Goal: Use online tool/utility: Utilize a website feature to perform a specific function

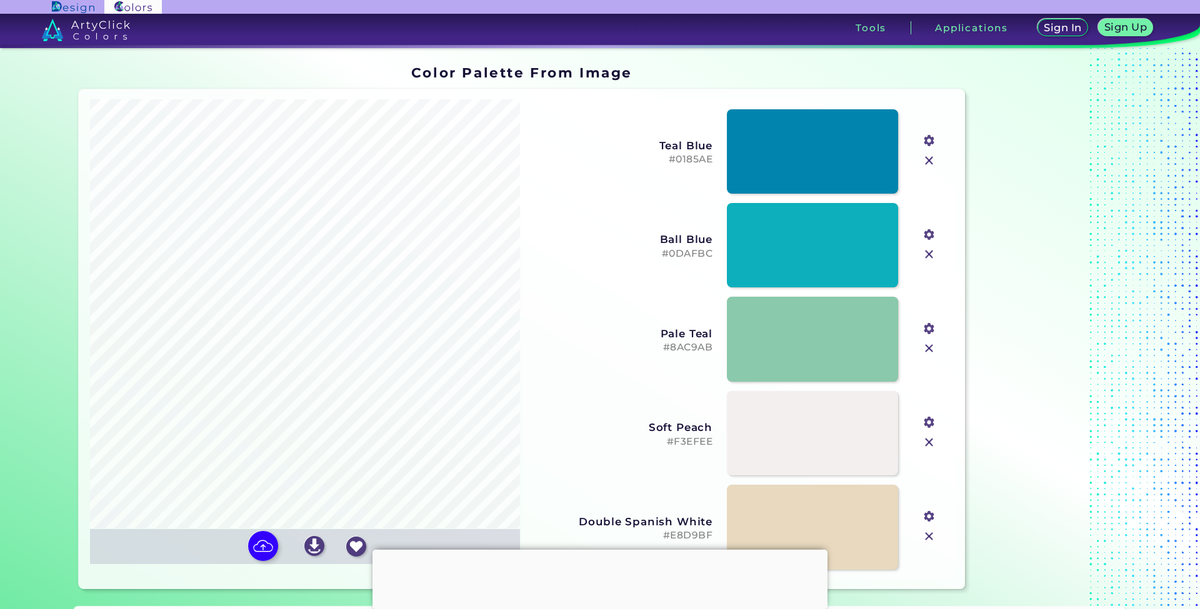
click at [262, 539] on img at bounding box center [263, 546] width 30 height 30
click at [0, 0] on input "file" at bounding box center [0, 0] width 0 height 0
type input "#cdccc9"
type input "#bbbbb6"
type input "#9e98a2"
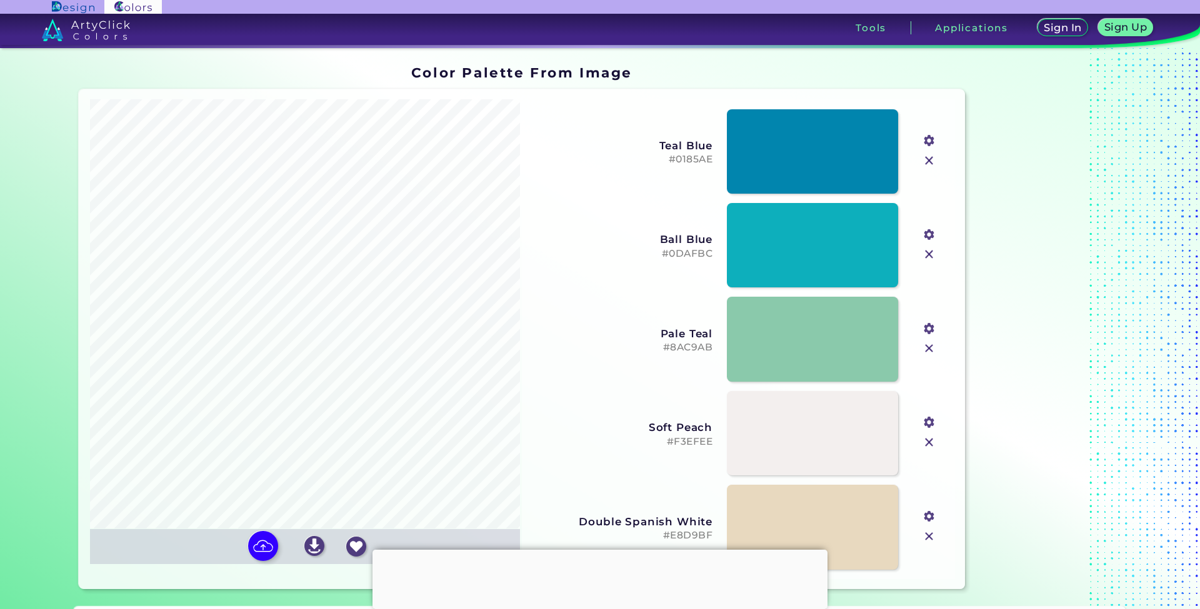
type input "#807781"
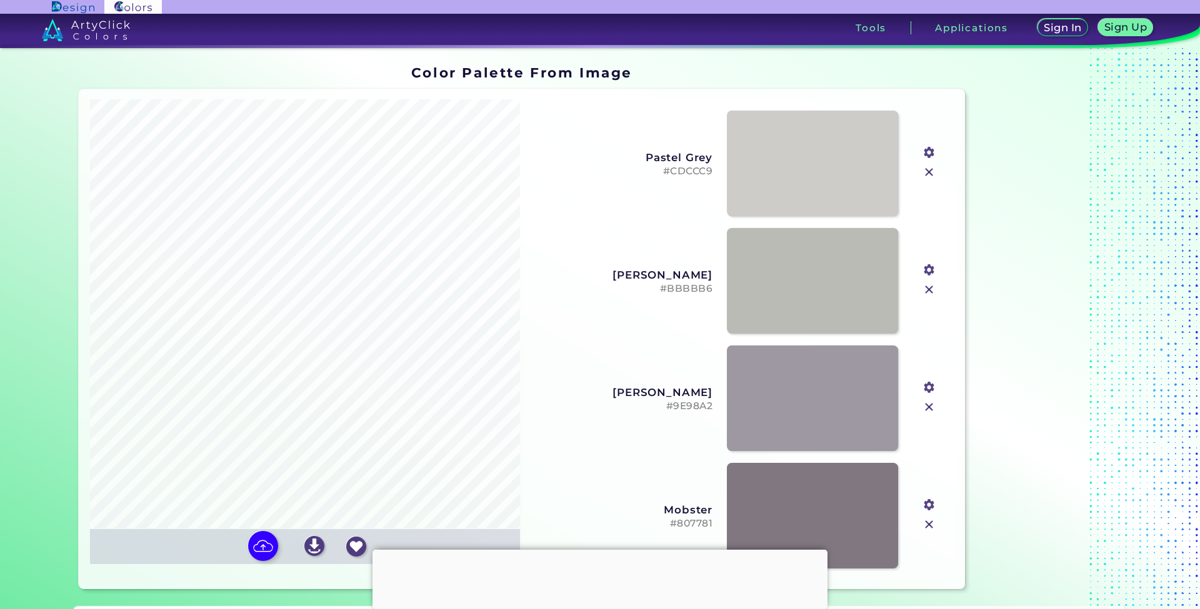
click at [0, 0] on input "file" at bounding box center [0, 0] width 0 height 0
click at [311, 547] on img at bounding box center [314, 546] width 20 height 20
click at [0, 0] on input "file" at bounding box center [0, 0] width 0 height 0
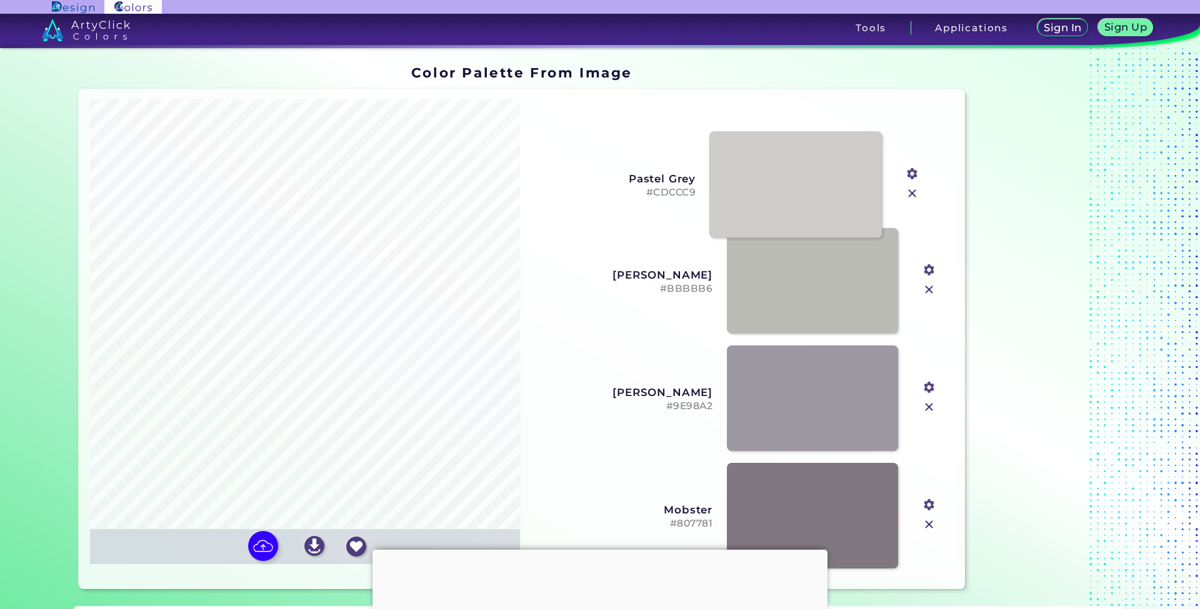
drag, startPoint x: 835, startPoint y: 178, endPoint x: 818, endPoint y: 199, distance: 27.1
click at [818, 199] on link at bounding box center [795, 184] width 173 height 107
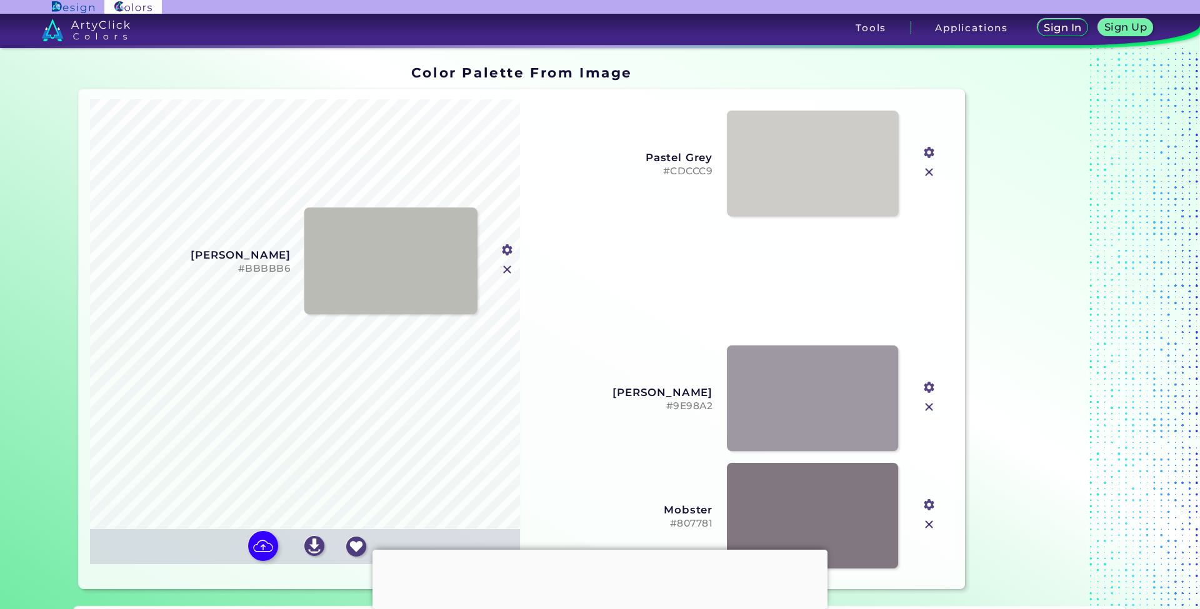
drag, startPoint x: 820, startPoint y: 272, endPoint x: 399, endPoint y: 252, distance: 422.3
click at [399, 252] on link at bounding box center [390, 260] width 173 height 107
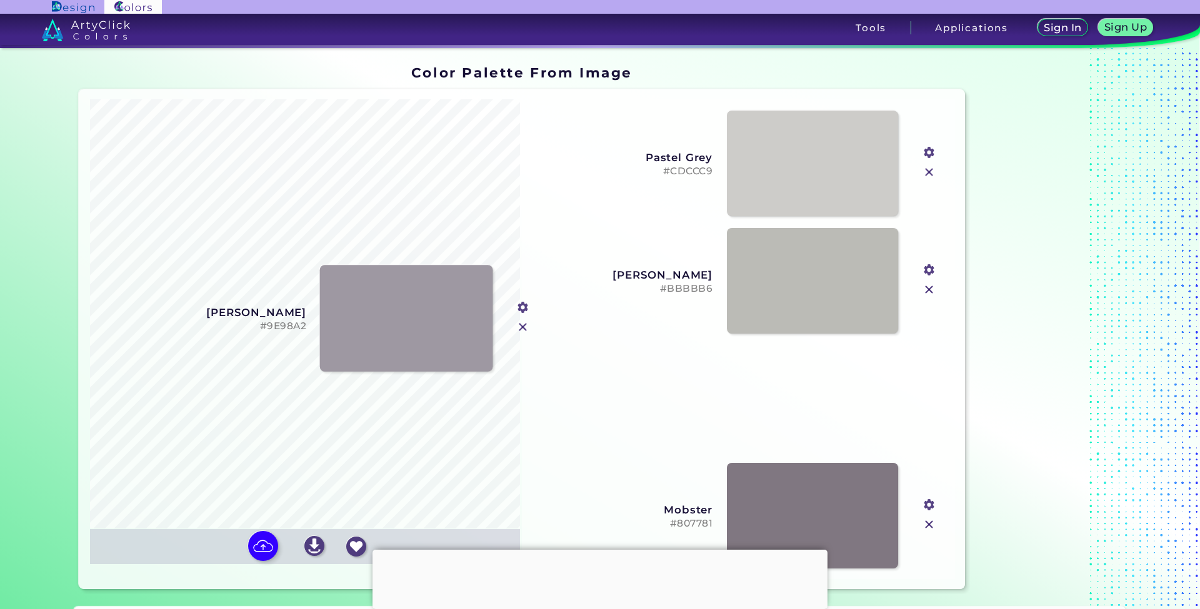
drag, startPoint x: 807, startPoint y: 391, endPoint x: 400, endPoint y: 306, distance: 415.4
click at [400, 306] on link at bounding box center [406, 318] width 173 height 107
